Goal: Understand process/instructions

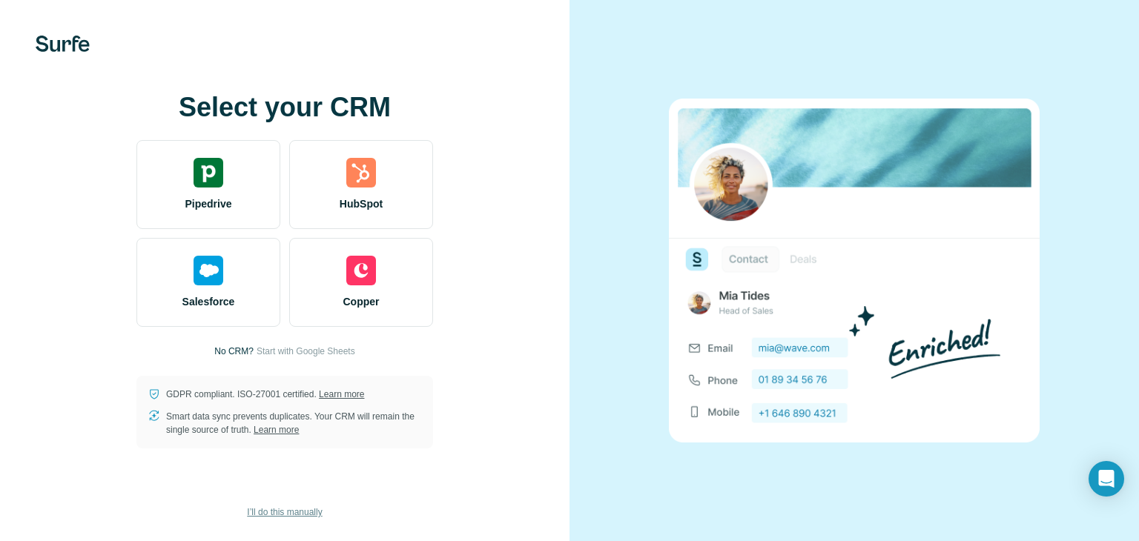
click at [285, 507] on span "I’ll do this manually" at bounding box center [284, 512] width 75 height 13
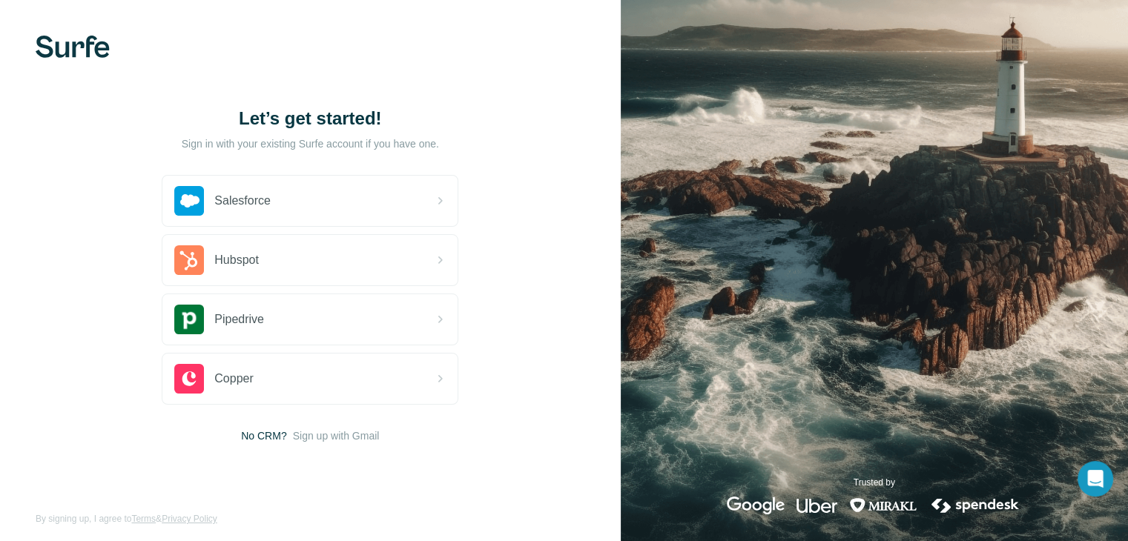
click at [701, 148] on img at bounding box center [874, 275] width 507 height 550
